Goal: Task Accomplishment & Management: Manage account settings

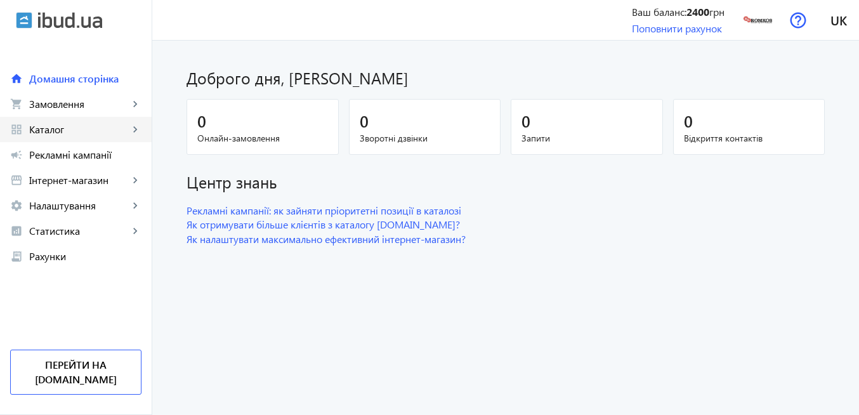
click at [66, 131] on span "Каталог" at bounding box center [79, 129] width 100 height 13
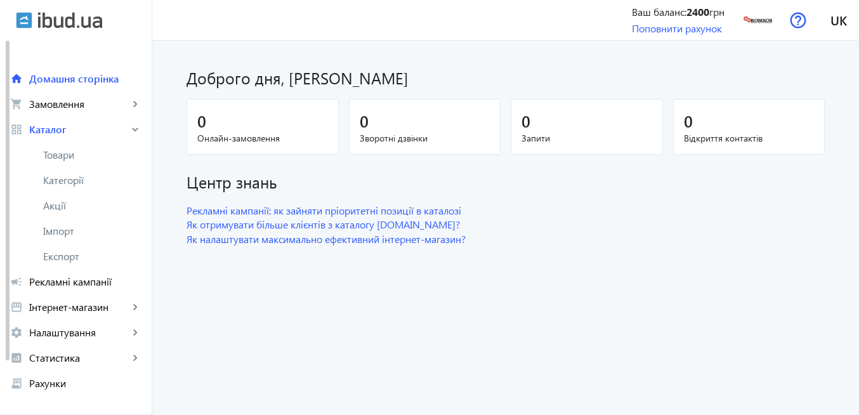
click at [61, 153] on span "Товари" at bounding box center [92, 154] width 98 height 13
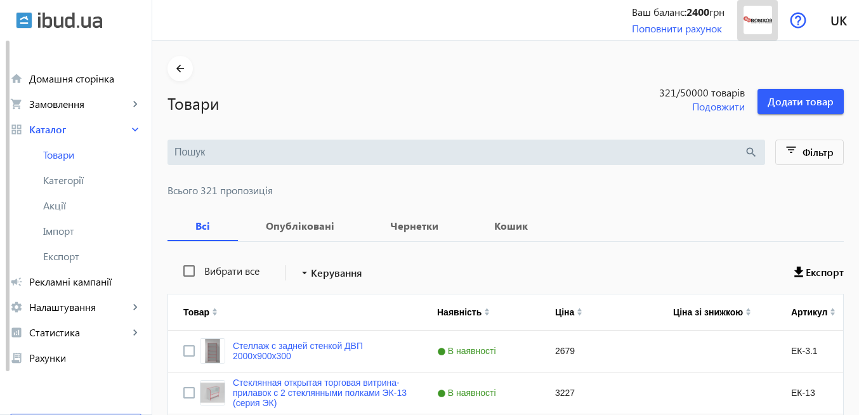
click at [754, 23] on img at bounding box center [757, 20] width 29 height 29
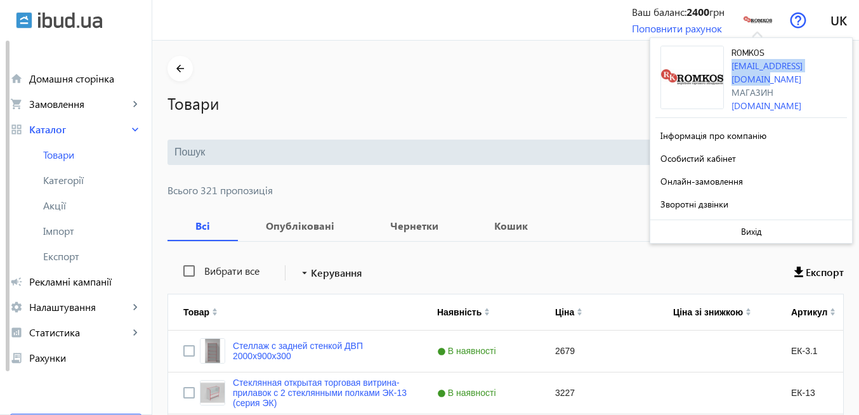
drag, startPoint x: 730, startPoint y: 65, endPoint x: 838, endPoint y: 70, distance: 108.5
click at [838, 70] on div "ROMKOS [EMAIL_ADDRESS][DOMAIN_NAME] Магазин [DOMAIN_NAME]" at bounding box center [750, 82] width 191 height 72
copy link "[EMAIL_ADDRESS][DOMAIN_NAME]"
click at [755, 235] on span at bounding box center [751, 231] width 202 height 30
